Goal: Book appointment/travel/reservation

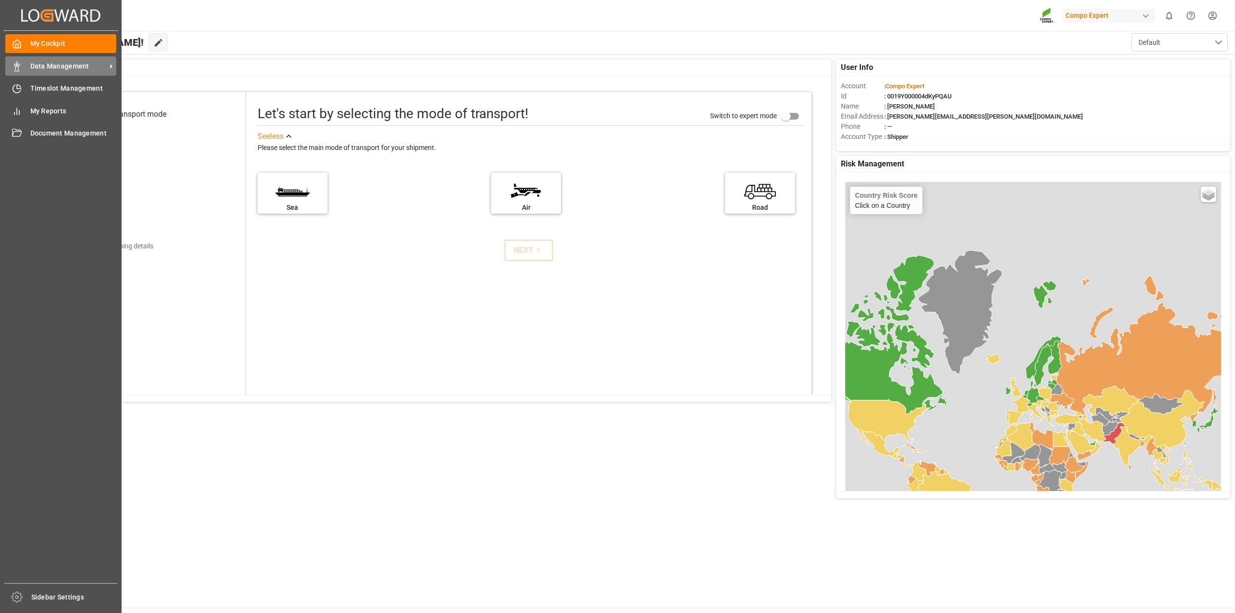
click at [49, 69] on span "Data Management" at bounding box center [68, 66] width 76 height 10
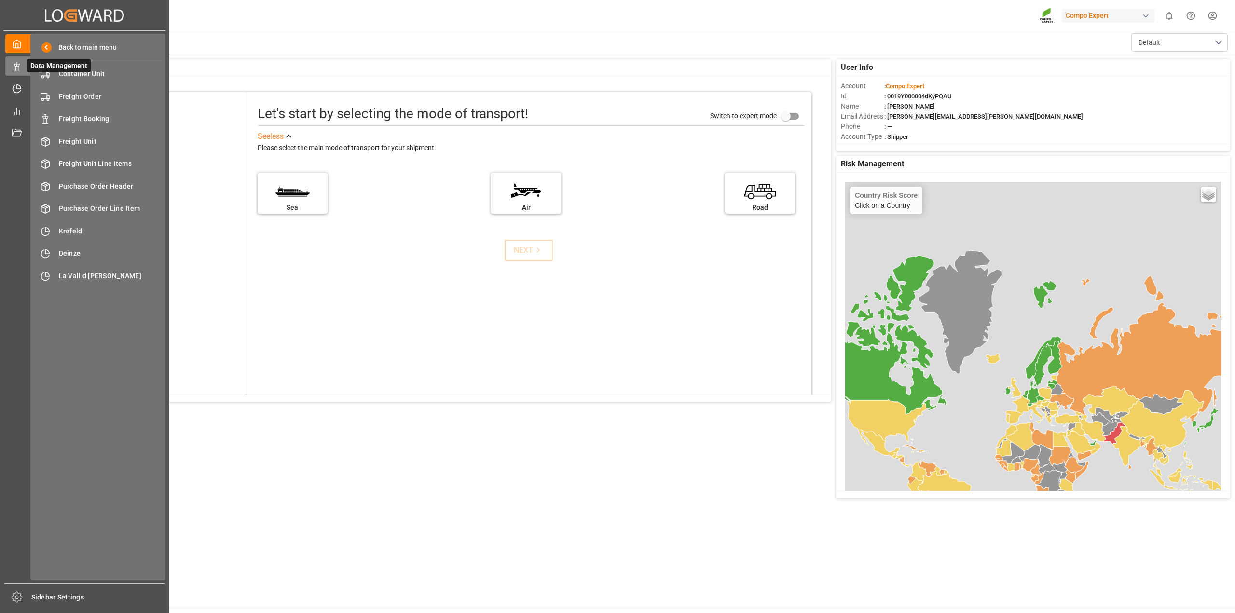
click at [49, 69] on span "Data Management" at bounding box center [59, 66] width 64 height 14
click at [31, 105] on div "Back to main menu Container Unit Container Unit Freight Order Freight Order Fre…" at bounding box center [97, 307] width 135 height 547
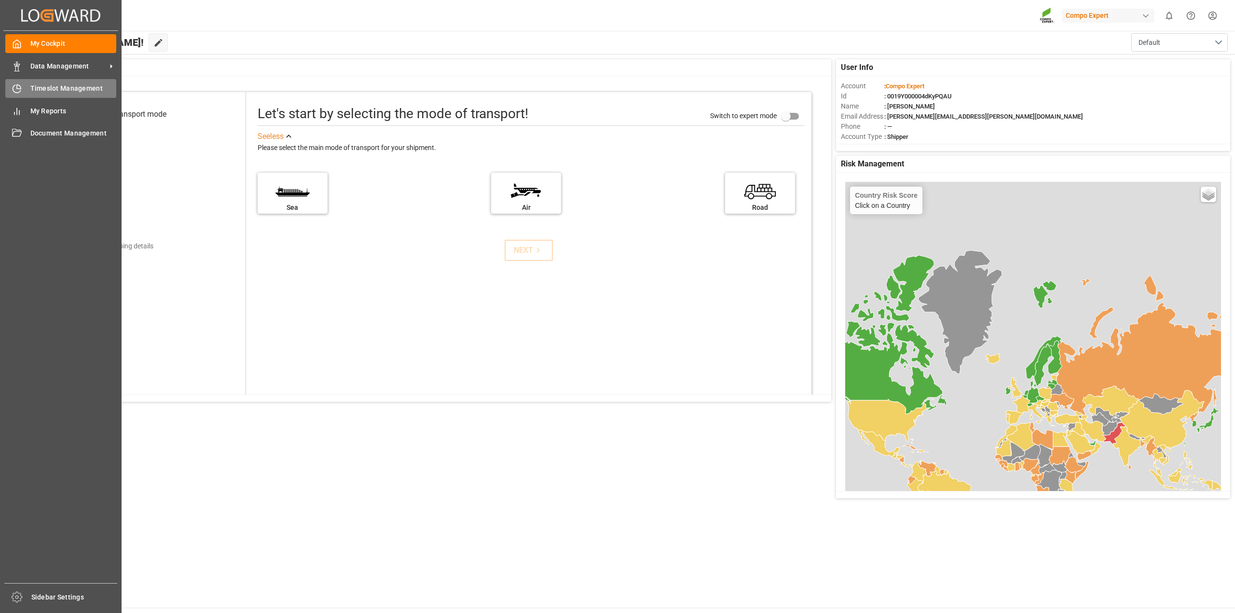
click at [22, 89] on div "Timeslot Management Timeslot Management" at bounding box center [60, 88] width 111 height 19
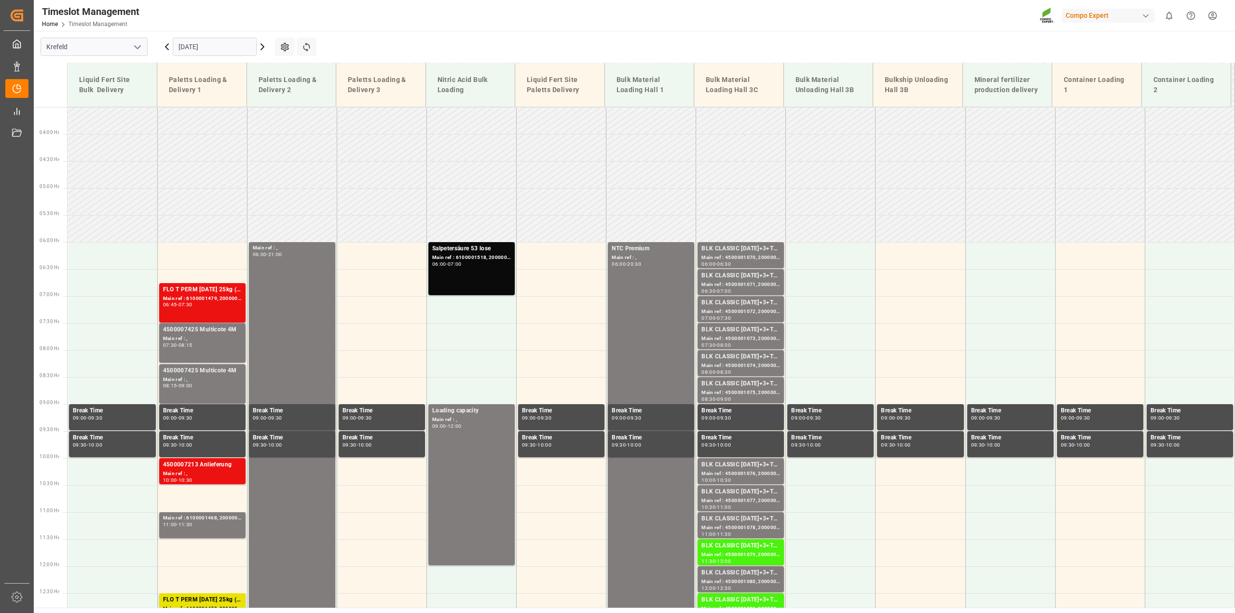
scroll to position [176, 0]
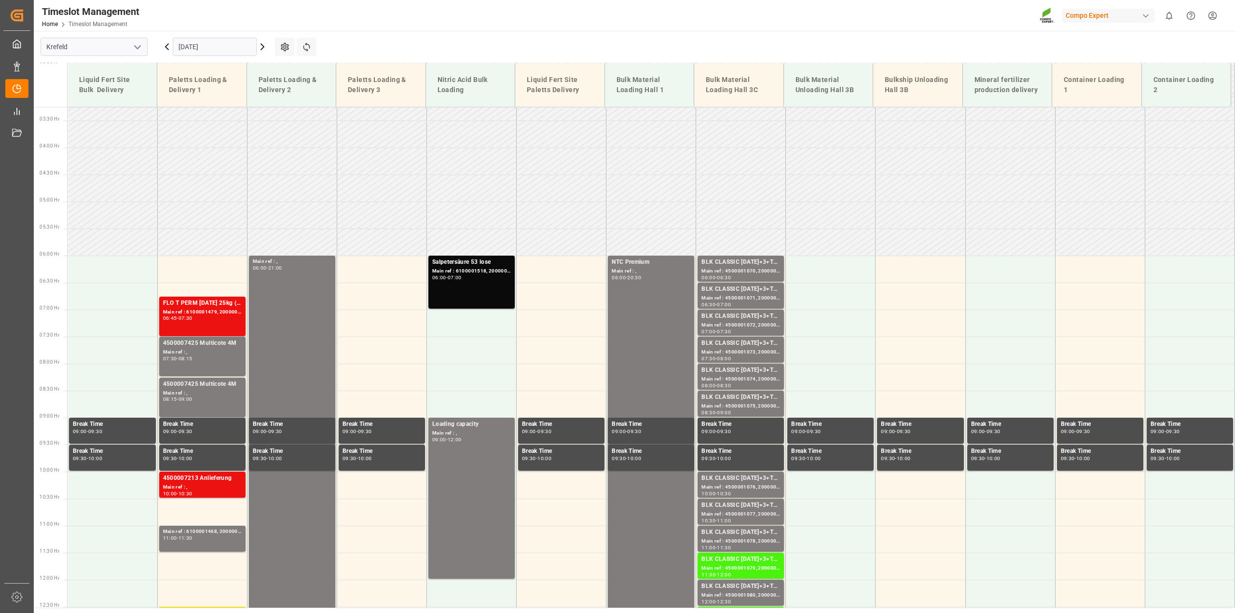
click at [265, 48] on icon at bounding box center [263, 47] width 12 height 12
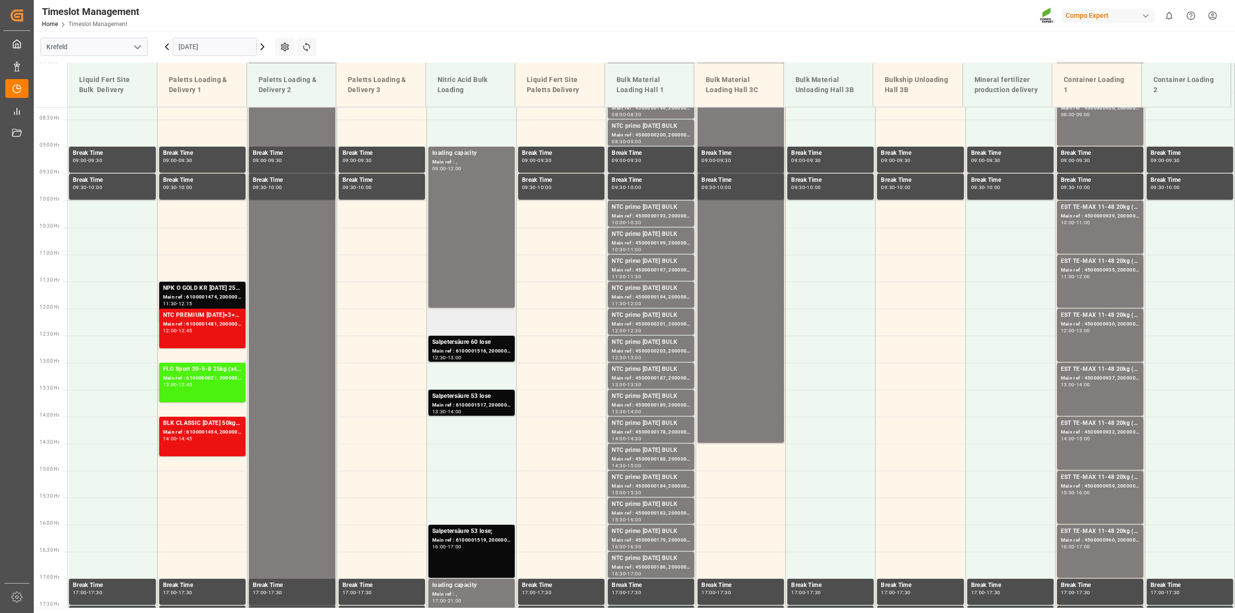
scroll to position [369, 0]
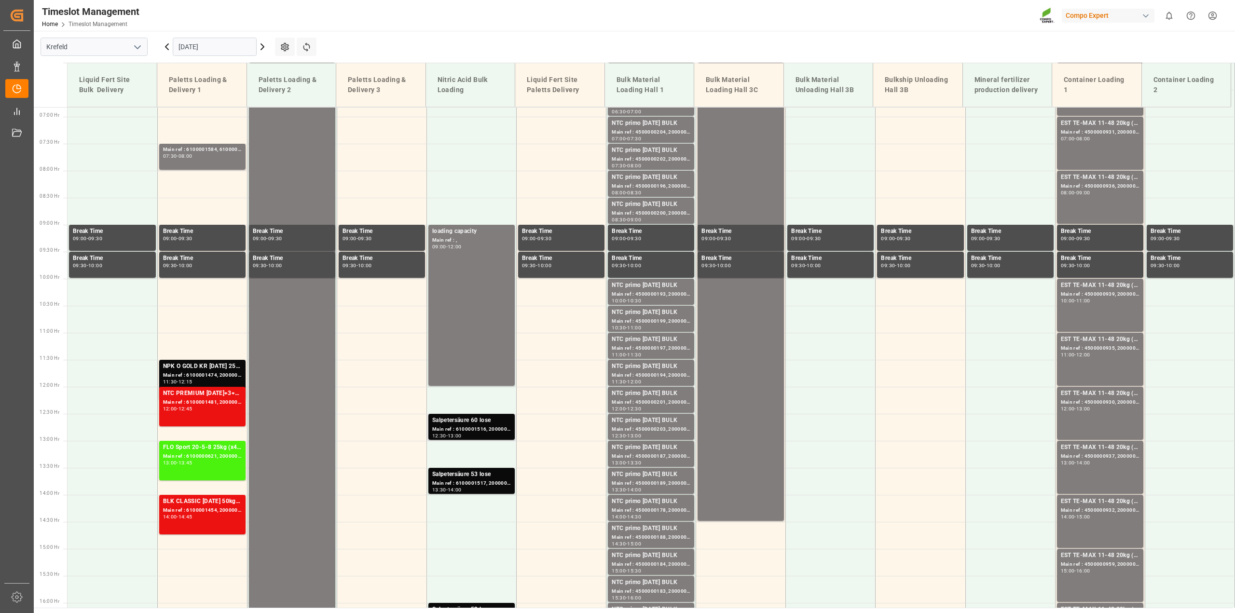
click at [480, 427] on div "Main ref : 6100001516, 2000001340" at bounding box center [471, 430] width 79 height 8
click at [472, 483] on div "Main ref : 6100001517, 2000001341" at bounding box center [471, 484] width 79 height 8
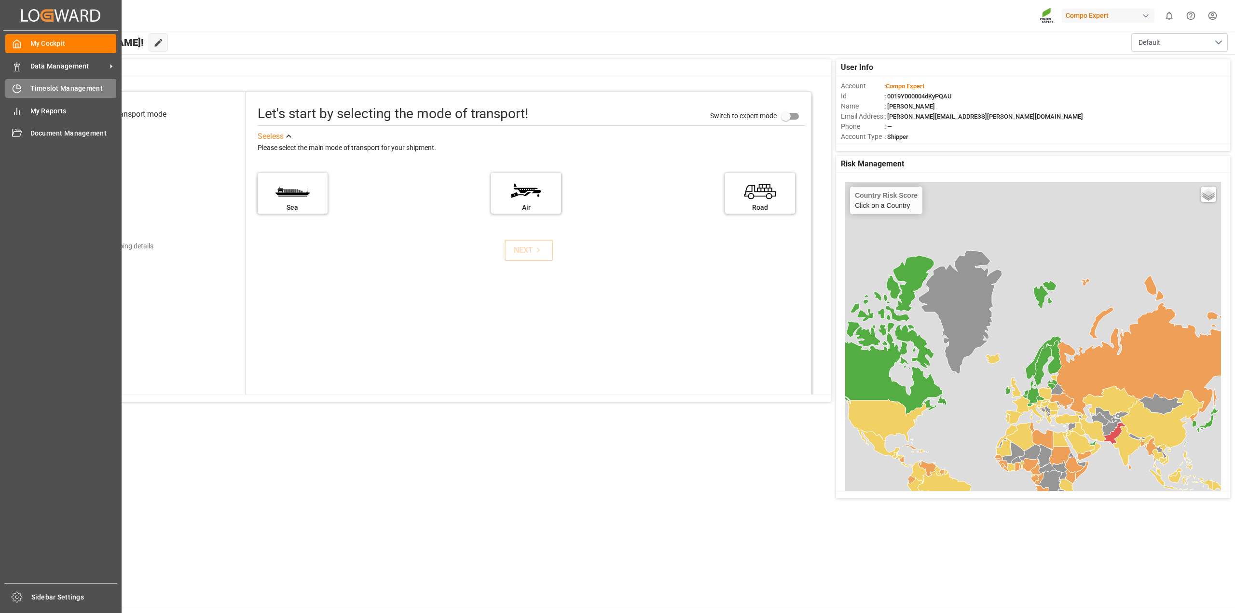
click at [44, 88] on span "Timeslot Management" at bounding box center [73, 88] width 86 height 10
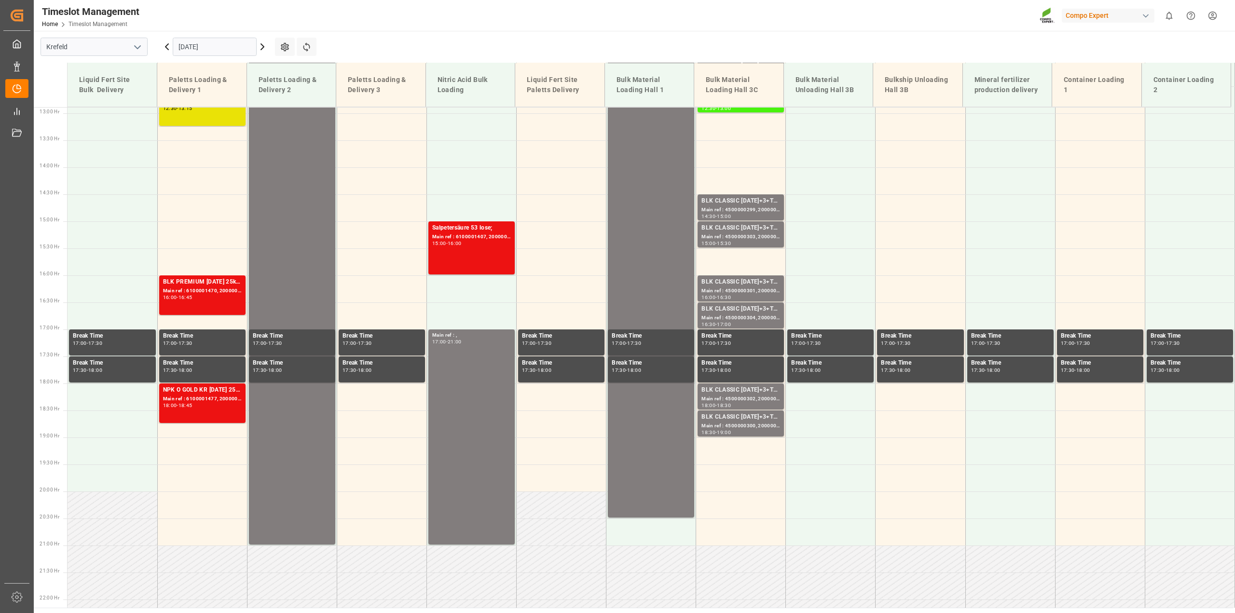
scroll to position [706, 0]
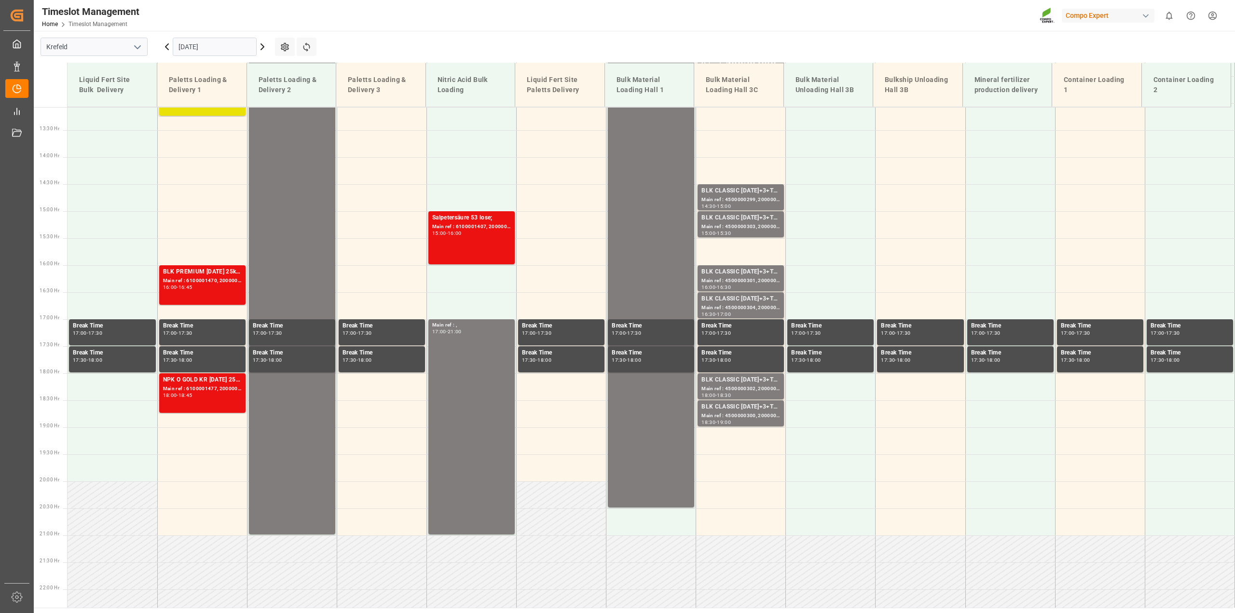
click at [267, 55] on div "[DATE]" at bounding box center [214, 47] width 121 height 32
click at [267, 46] on icon at bounding box center [263, 47] width 12 height 12
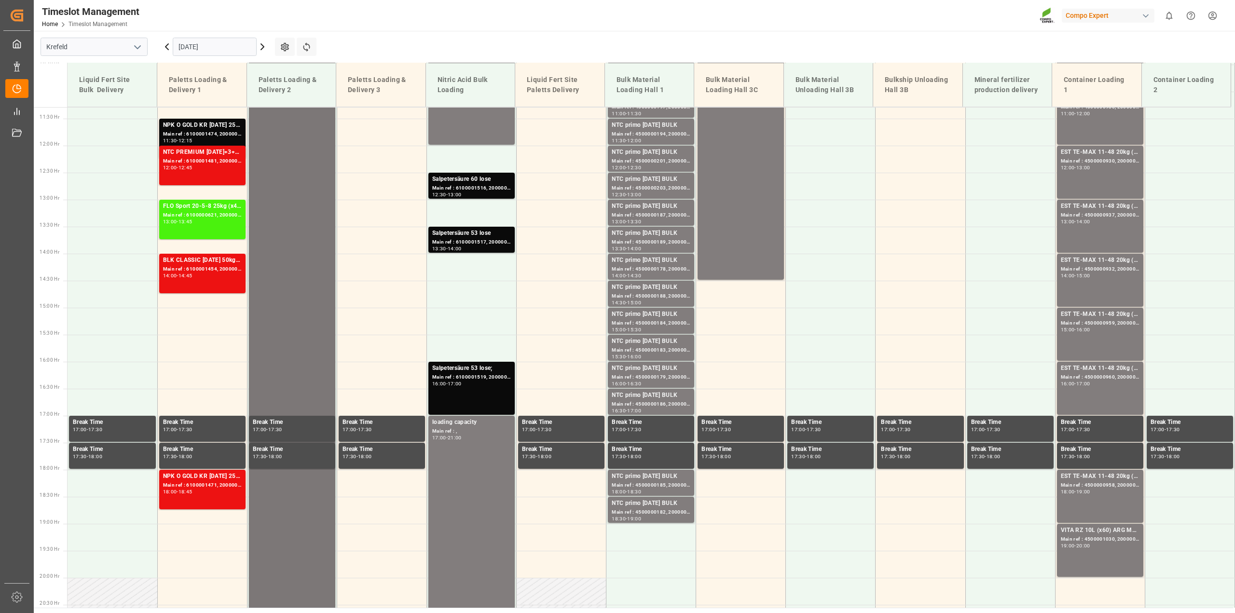
scroll to position [562, 0]
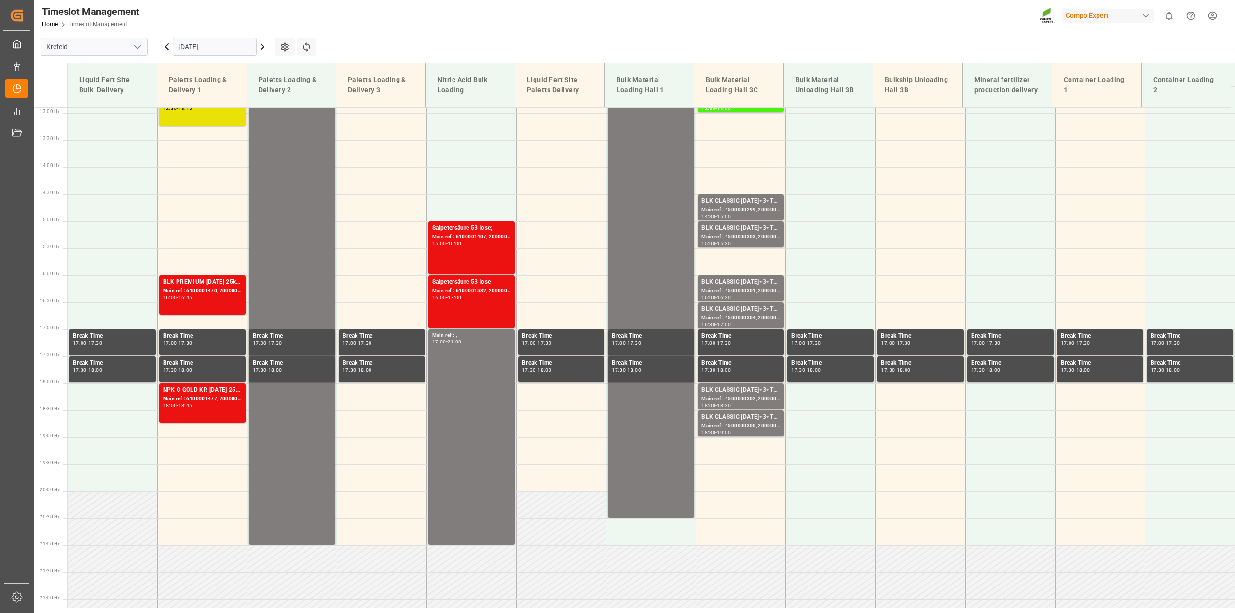
scroll to position [706, 0]
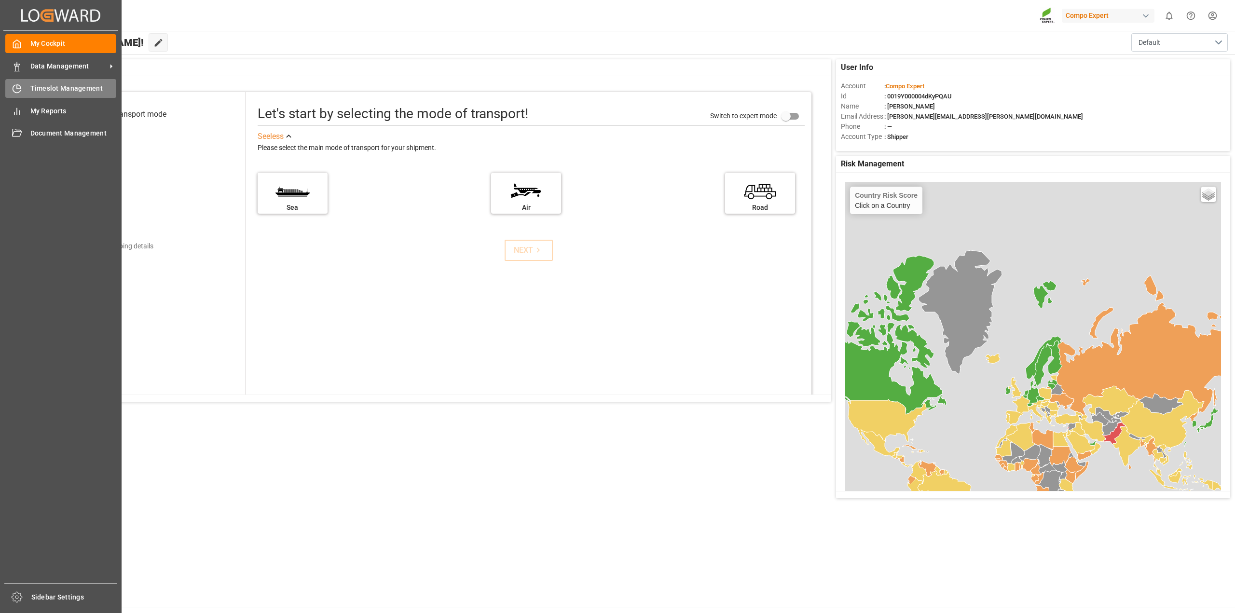
click at [37, 91] on span "Timeslot Management" at bounding box center [73, 88] width 86 height 10
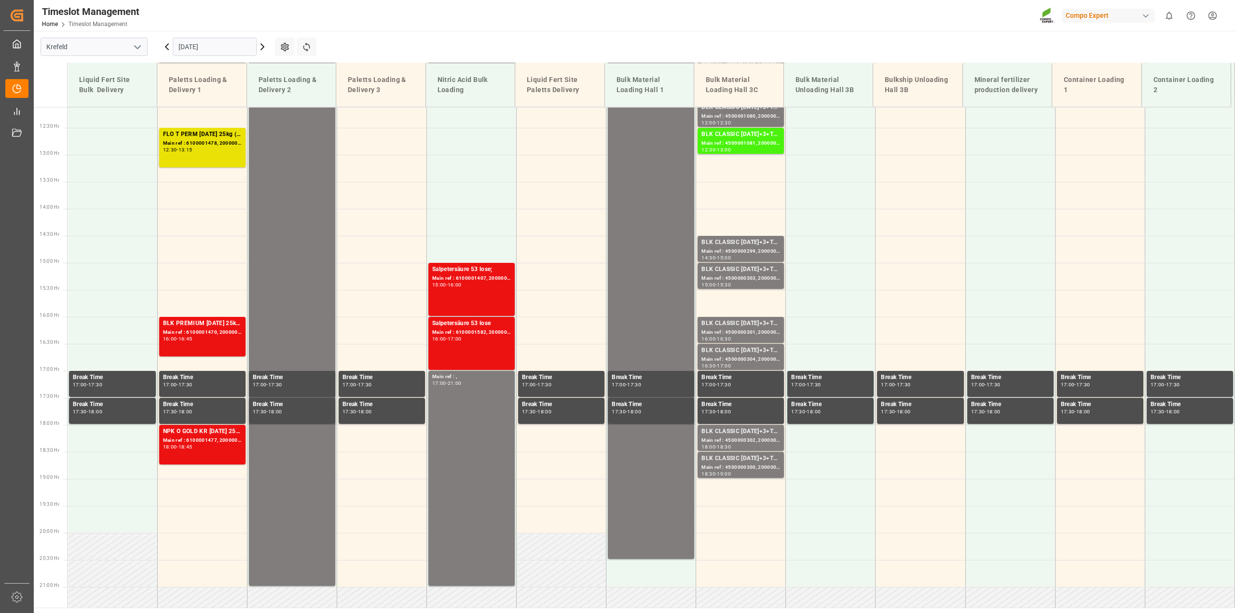
scroll to position [706, 0]
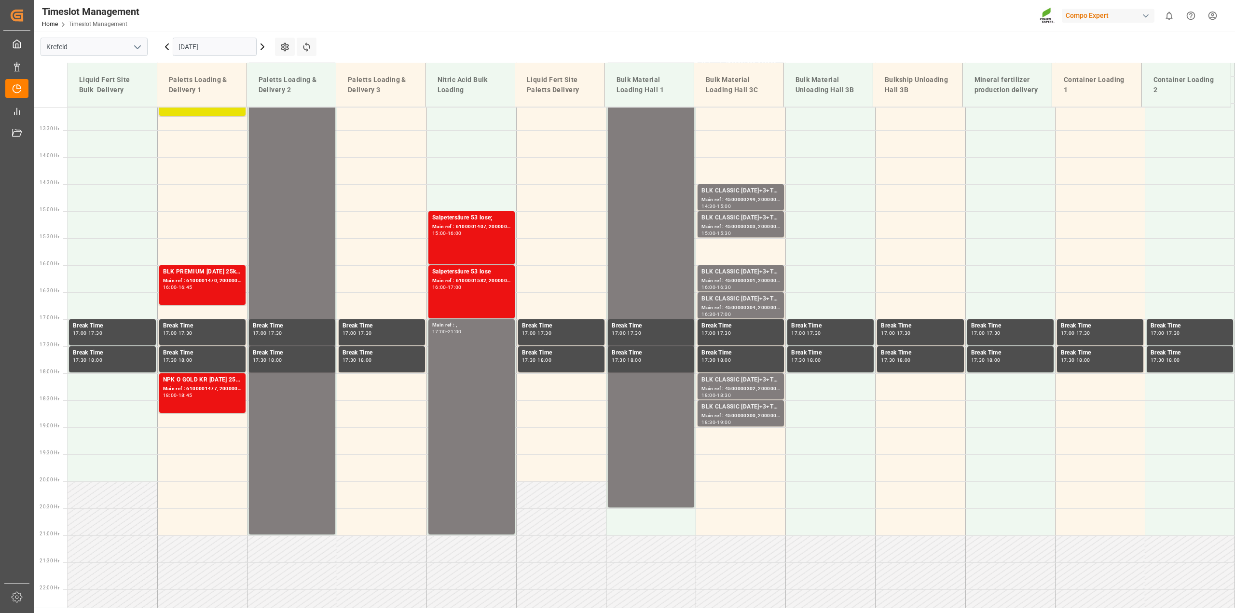
click at [273, 46] on div "01.09.2025" at bounding box center [214, 47] width 121 height 32
click at [266, 45] on icon at bounding box center [263, 47] width 12 height 12
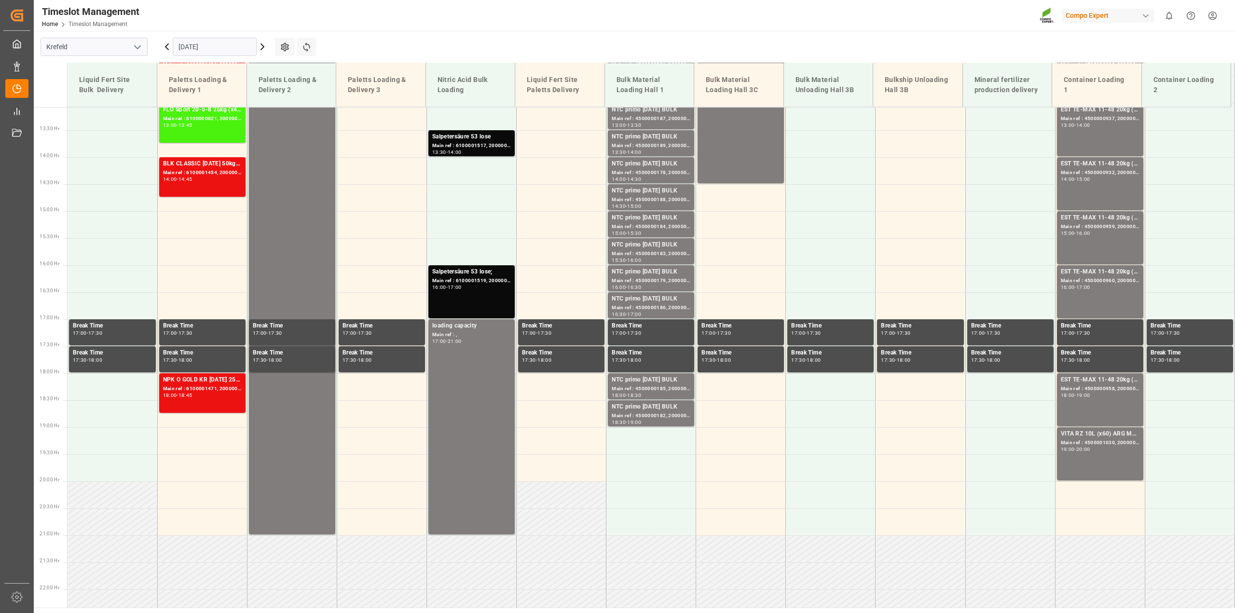
click at [262, 48] on icon at bounding box center [262, 47] width 3 height 6
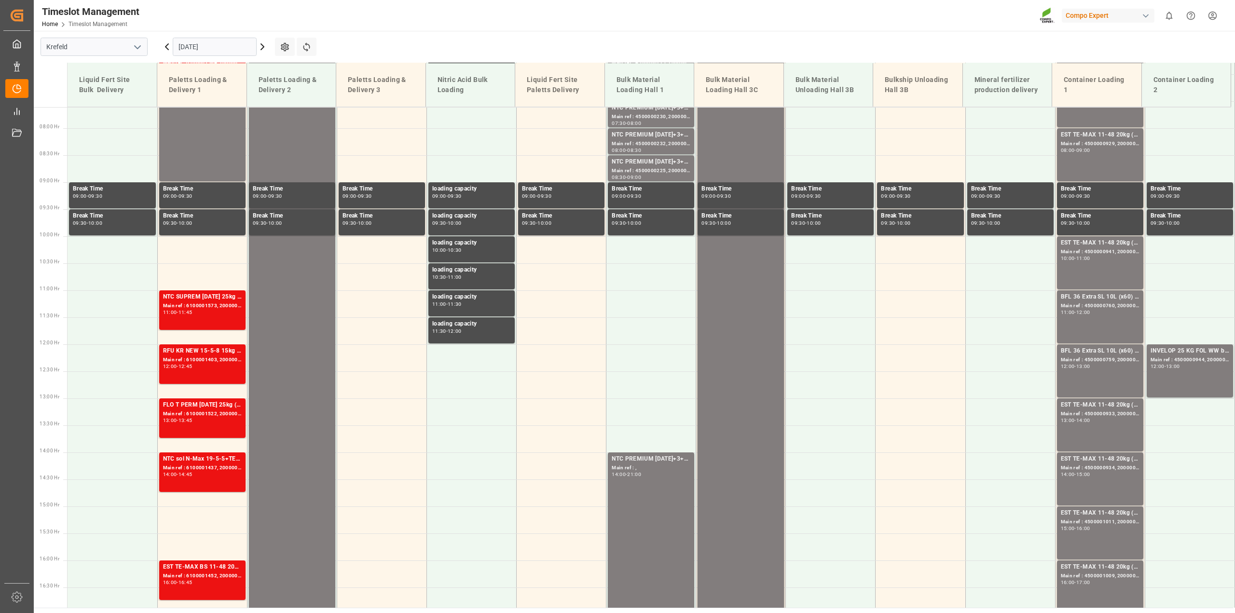
scroll to position [417, 0]
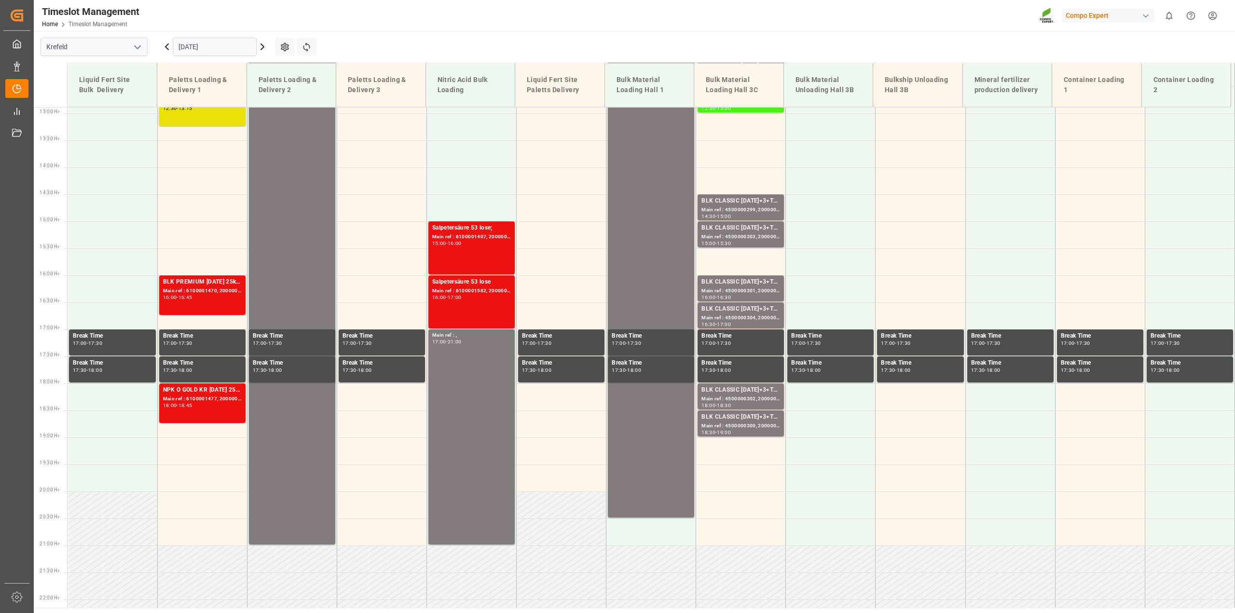
scroll to position [706, 0]
